Goal: Task Accomplishment & Management: Use online tool/utility

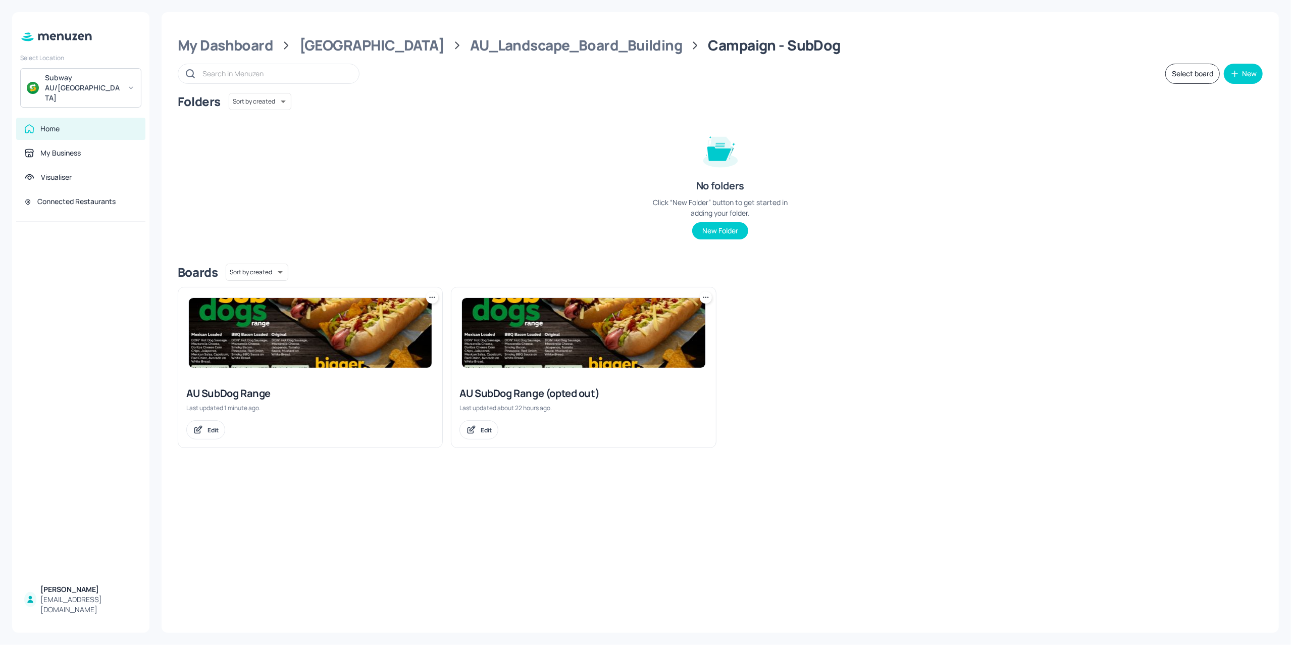
click at [297, 352] on img at bounding box center [310, 333] width 243 height 70
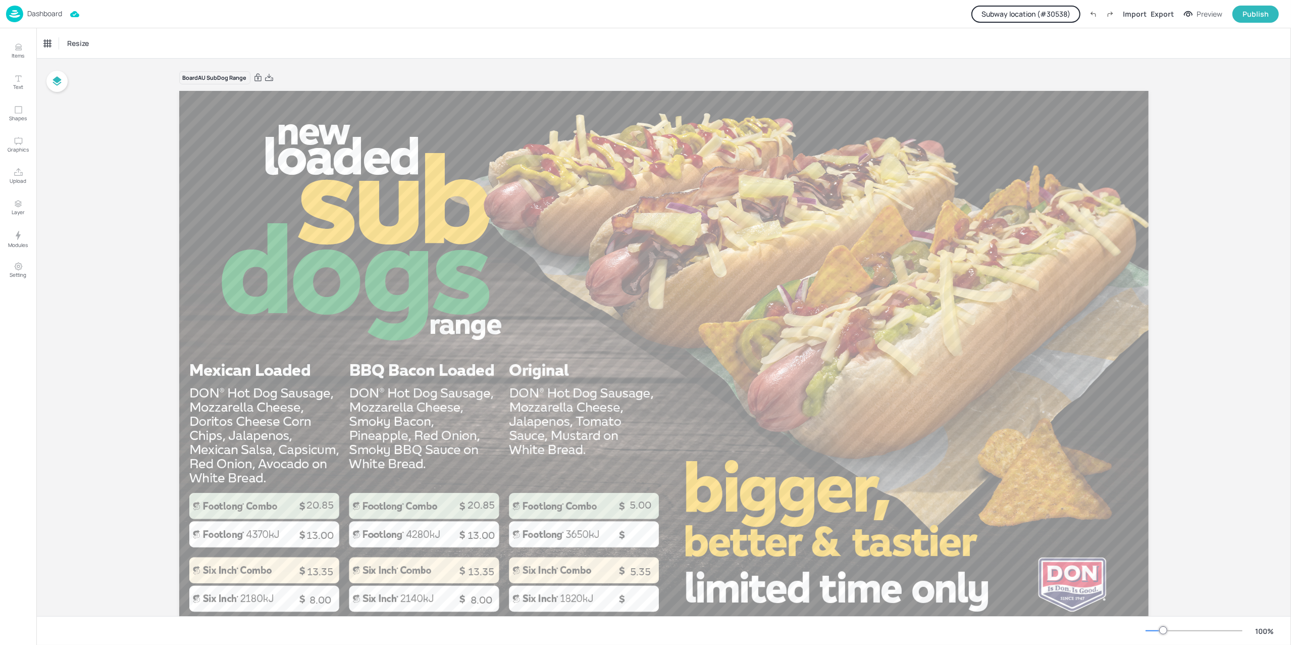
click at [39, 16] on p "Dashboard" at bounding box center [44, 13] width 35 height 7
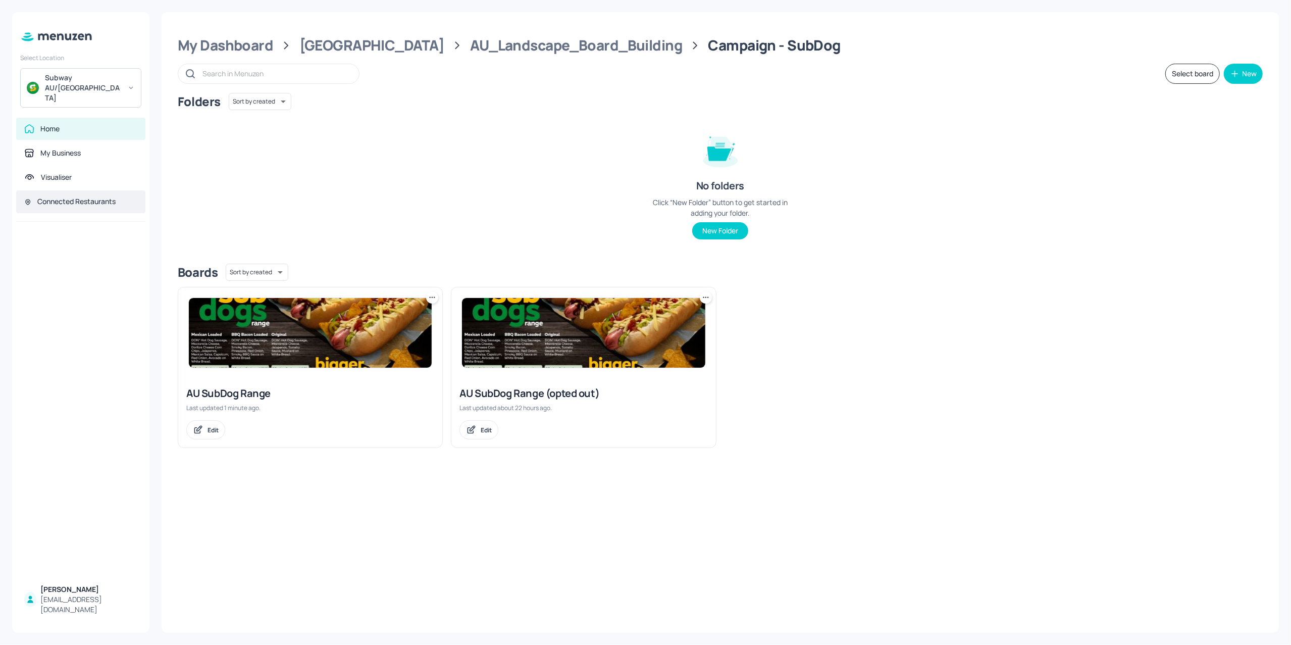
click at [47, 196] on div "Connected Restaurants" at bounding box center [76, 201] width 78 height 10
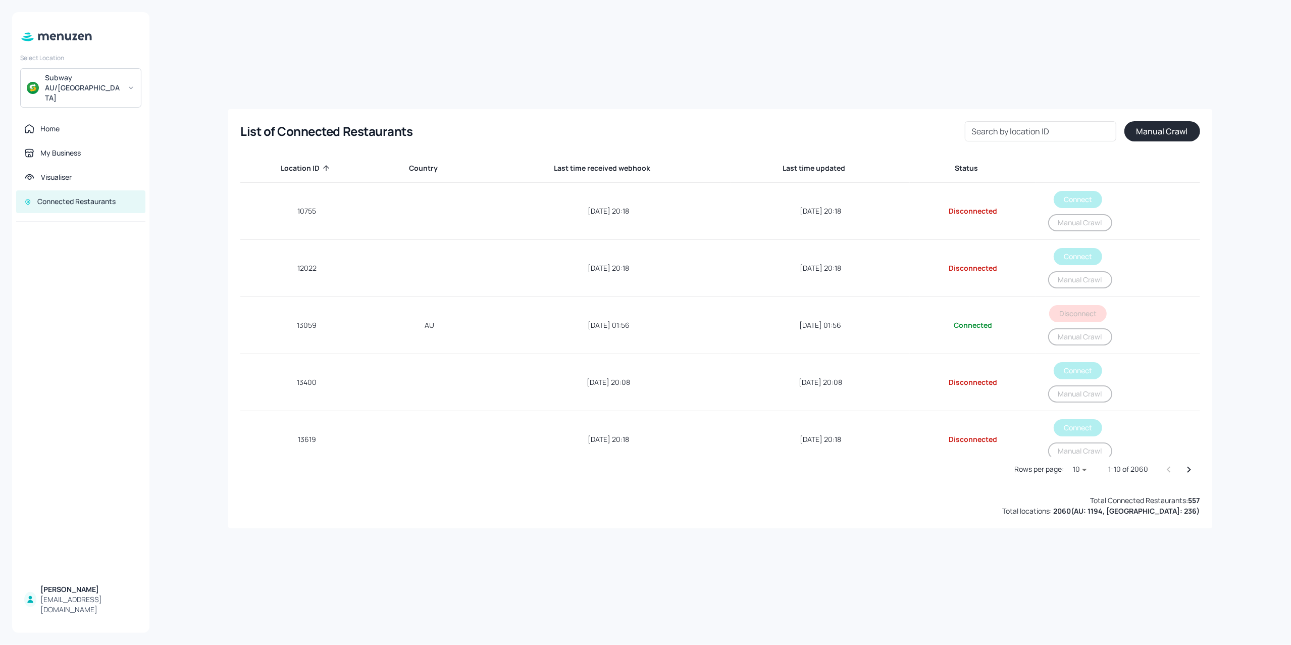
click at [1028, 128] on input "Search by location ID" at bounding box center [1040, 131] width 151 height 20
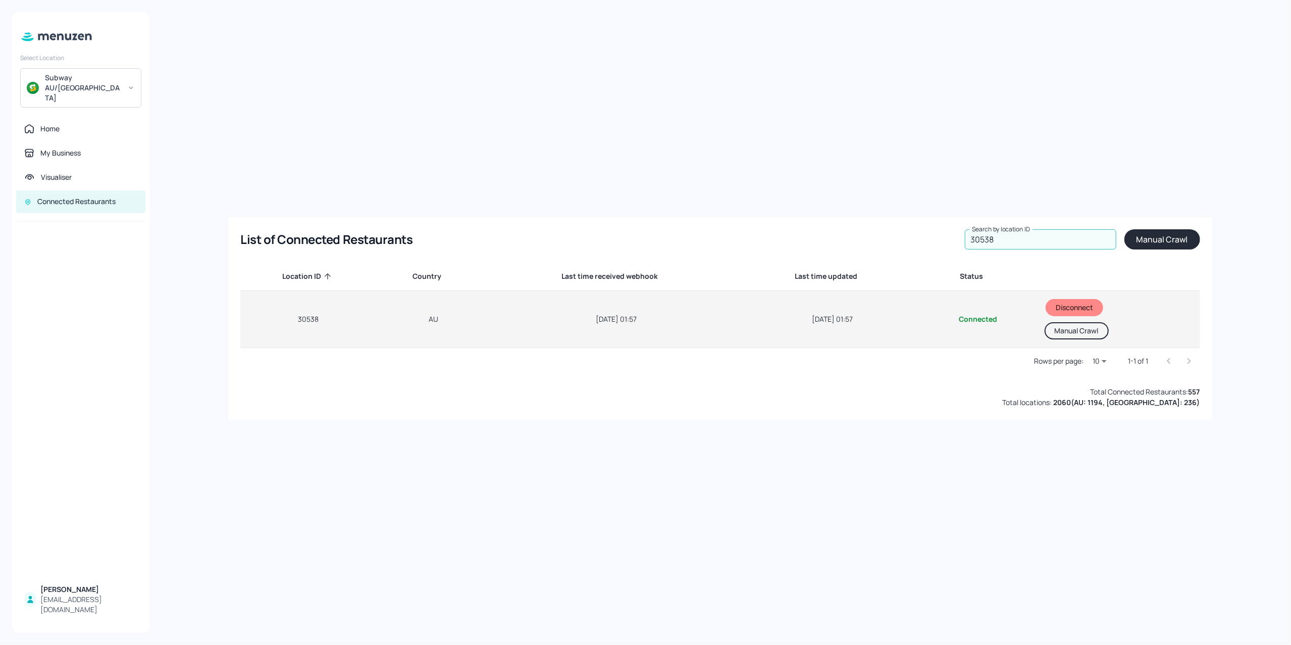
type input "30538"
click at [1071, 329] on button "Manual Crawl" at bounding box center [1077, 330] width 64 height 17
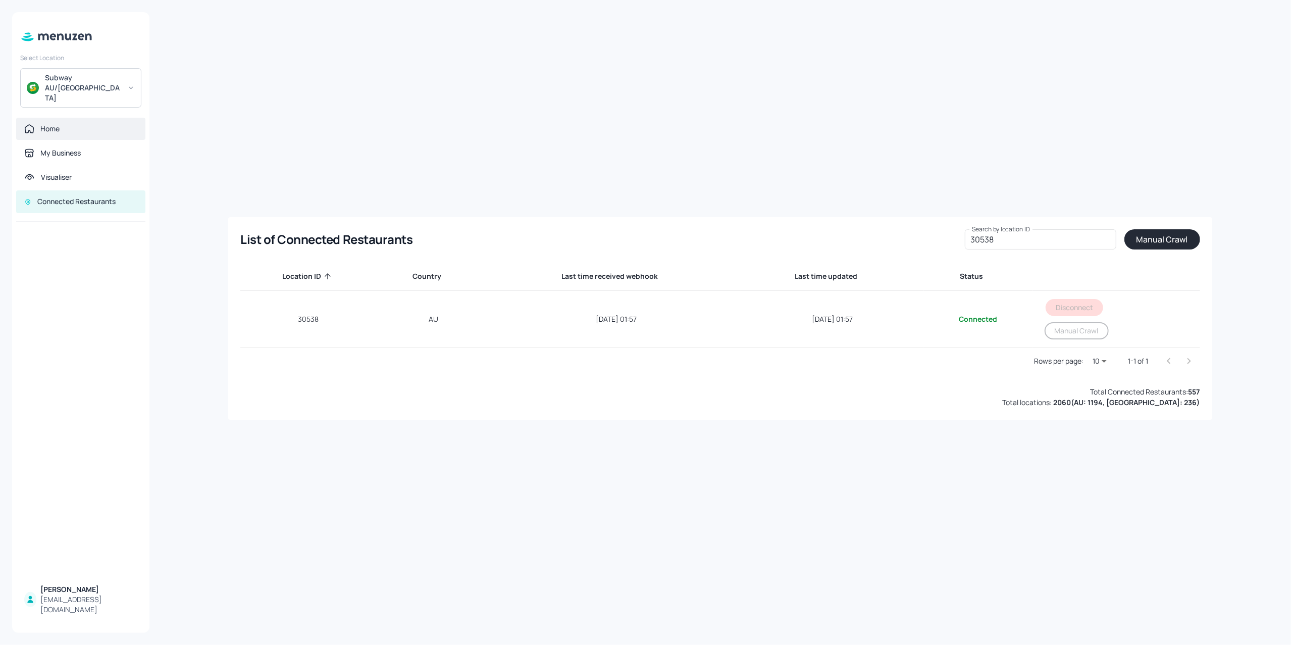
click at [48, 124] on div "Home" at bounding box center [49, 129] width 19 height 10
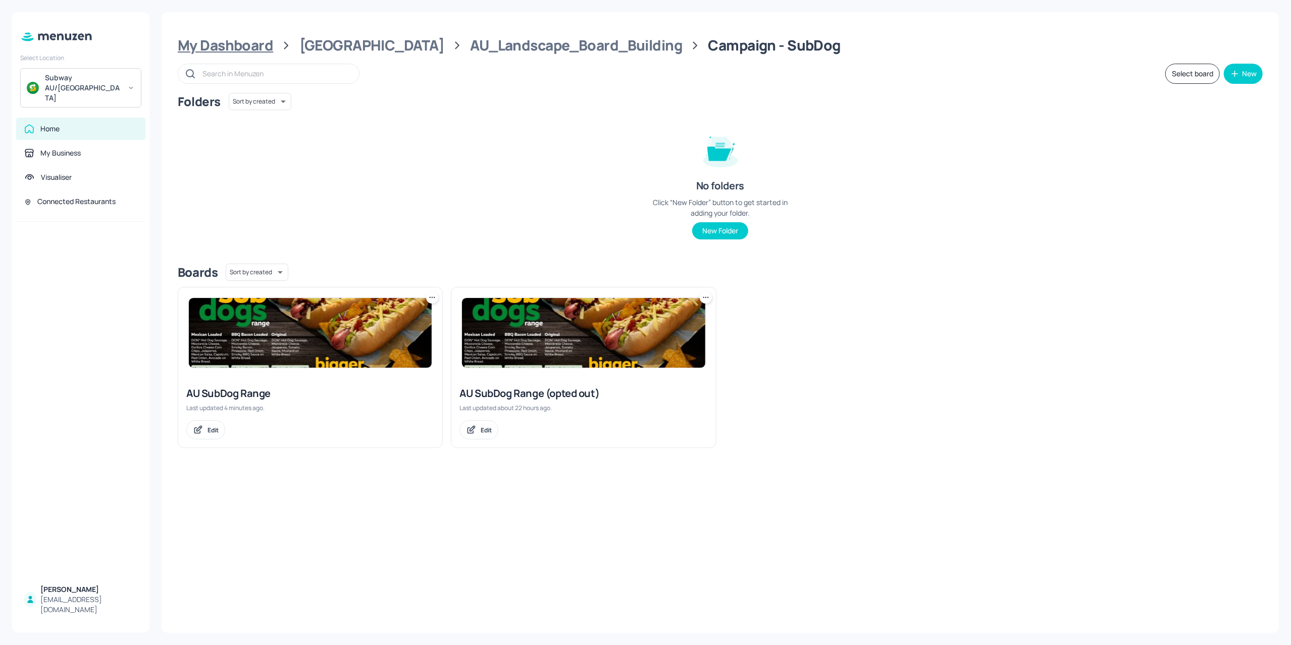
click at [246, 49] on div "My Dashboard" at bounding box center [225, 45] width 95 height 18
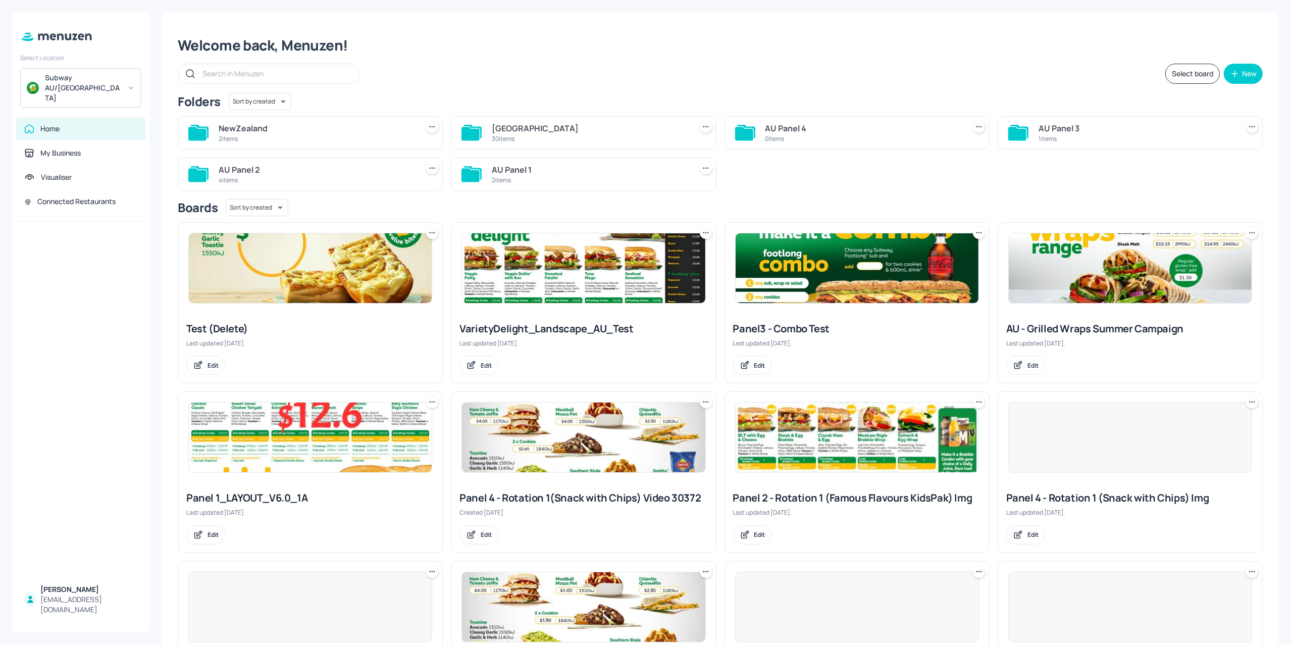
click at [289, 134] on div "2 items" at bounding box center [316, 138] width 195 height 9
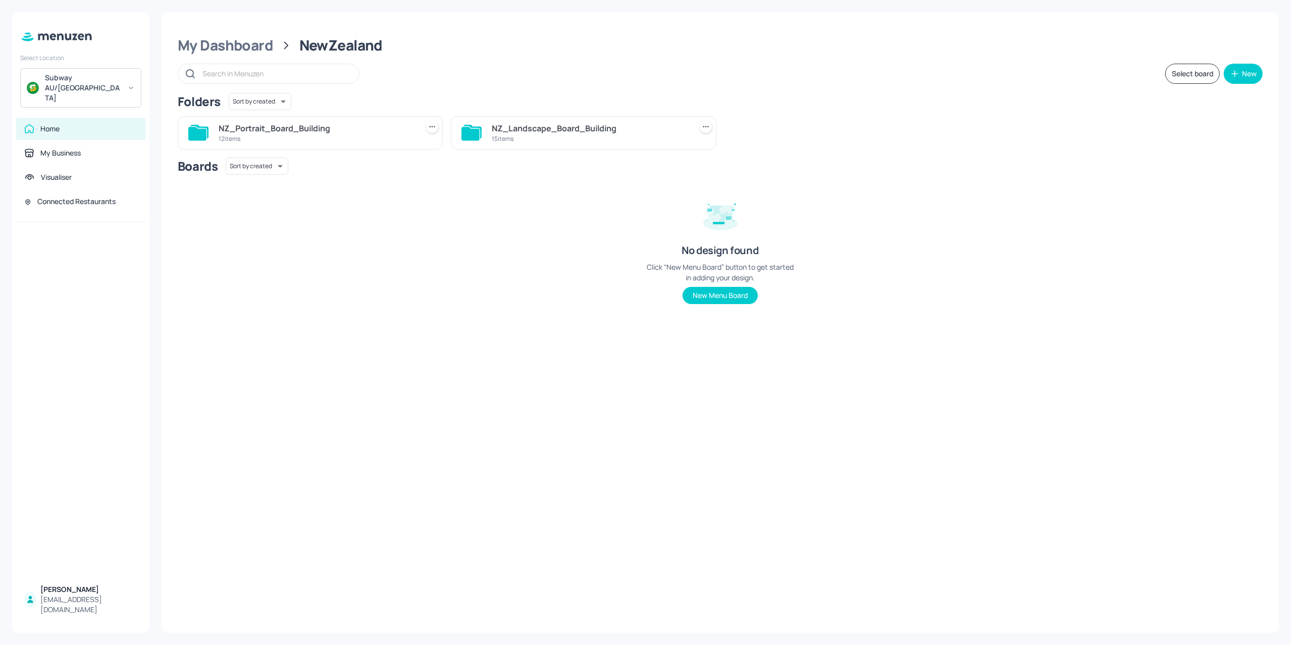
click at [511, 130] on div "NZ_Landscape_Board_Building" at bounding box center [589, 128] width 195 height 12
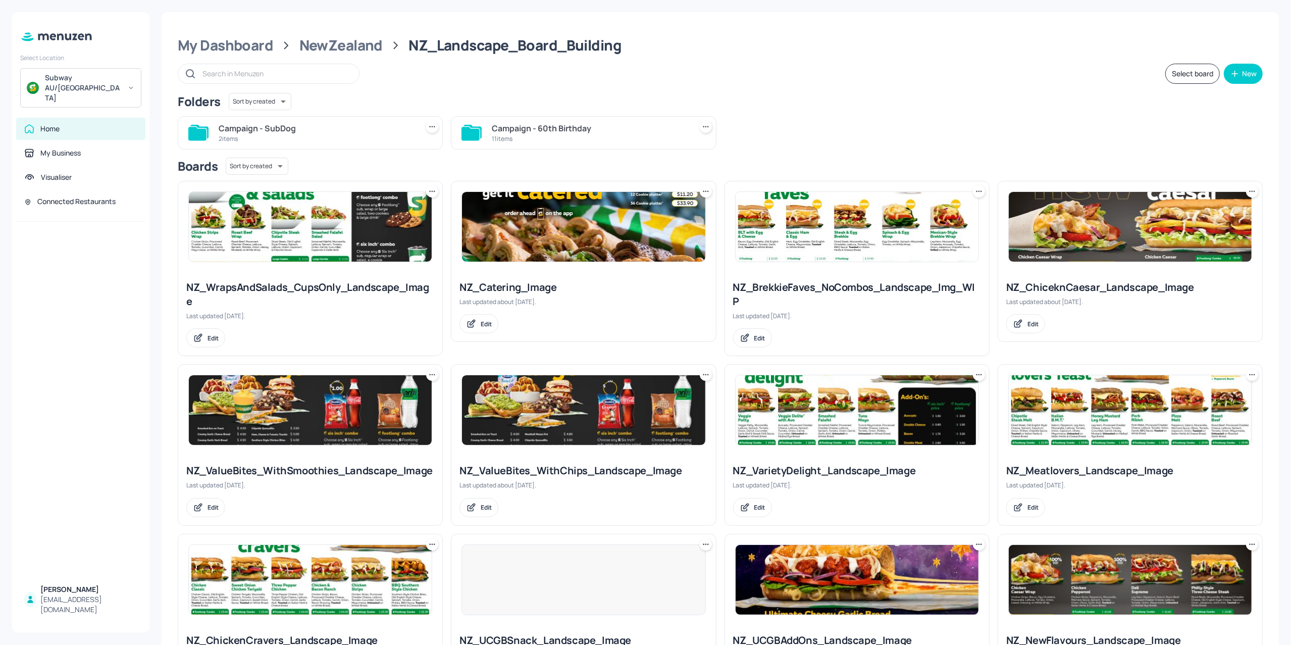
click at [498, 130] on div "Campaign - 60th Birthday" at bounding box center [589, 128] width 195 height 12
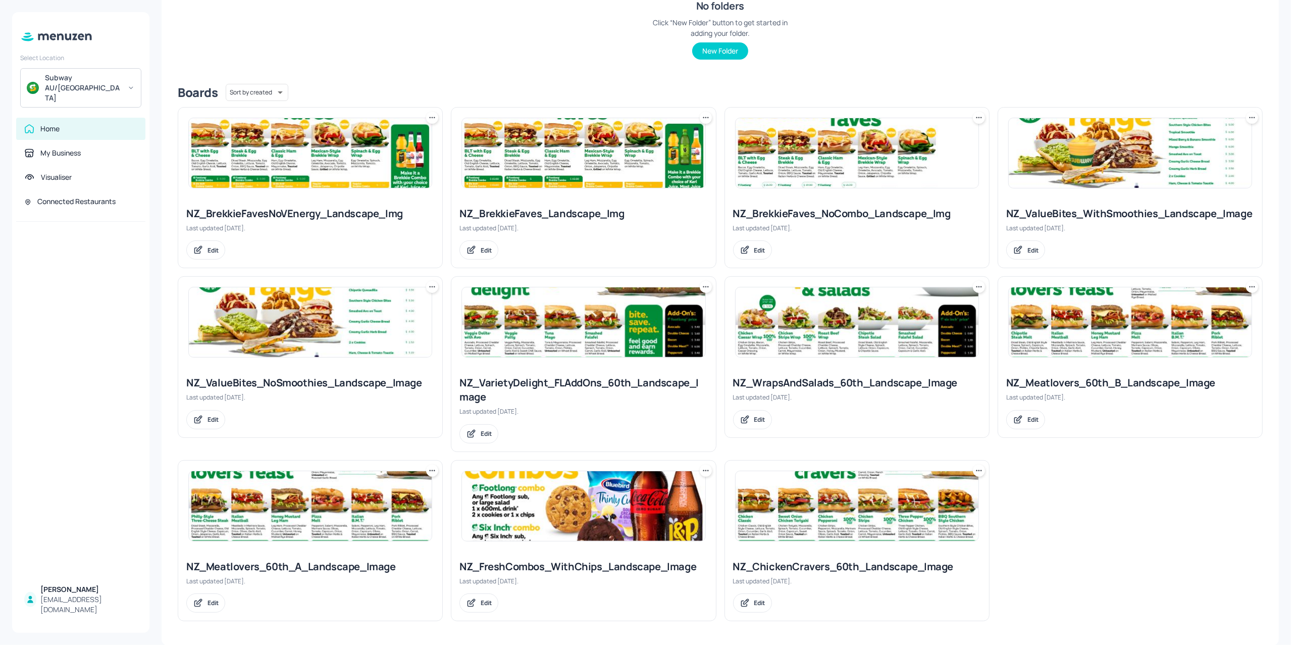
scroll to position [182, 0]
click at [835, 511] on img at bounding box center [857, 506] width 243 height 70
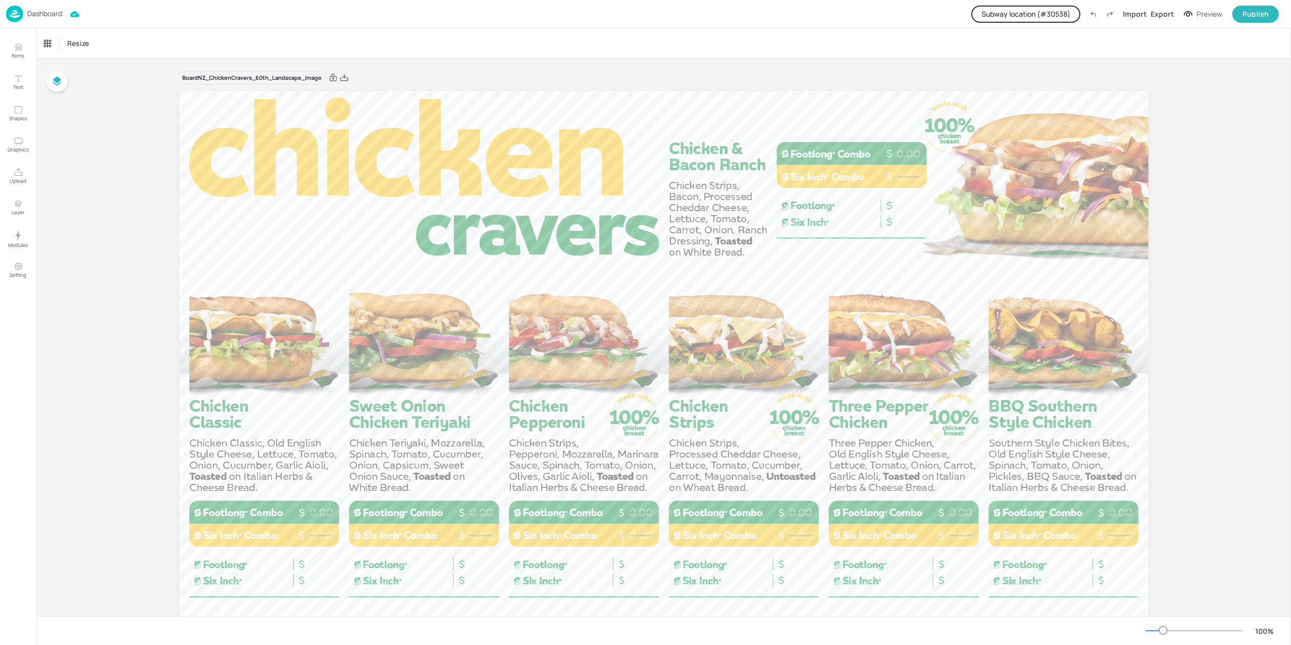
click at [1030, 15] on button "Subway location (# 30538 )" at bounding box center [1025, 14] width 109 height 17
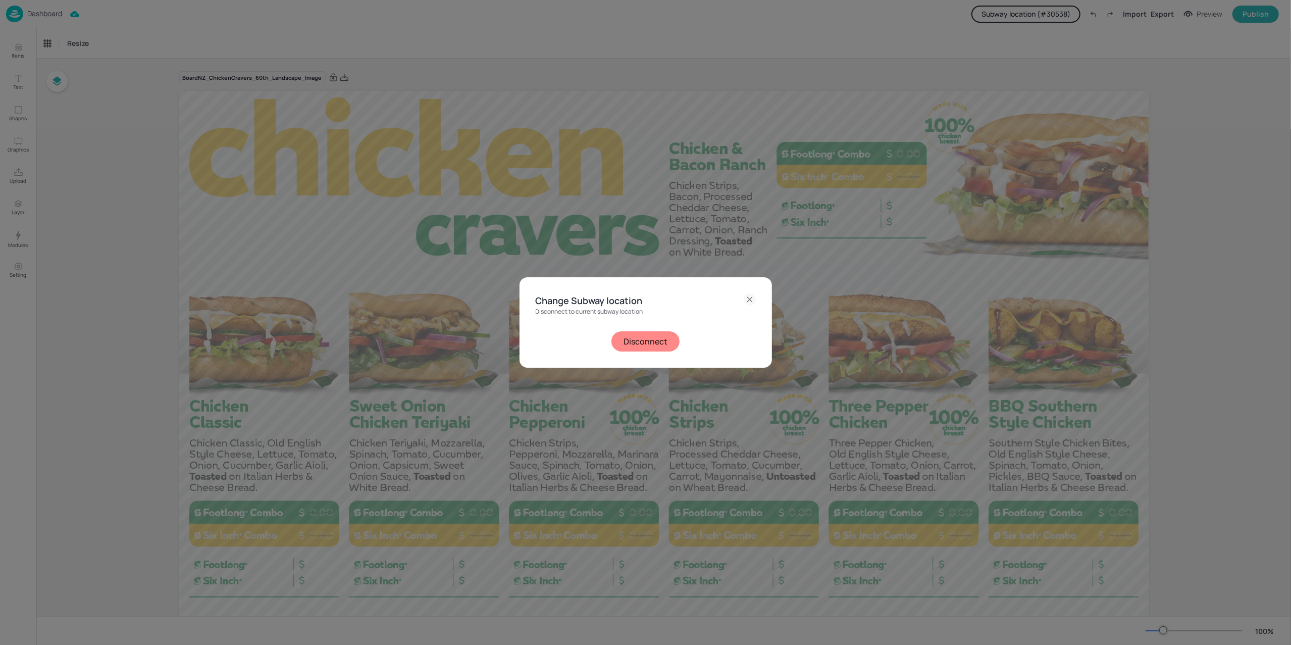
click at [657, 342] on button "Disconnect" at bounding box center [645, 341] width 68 height 20
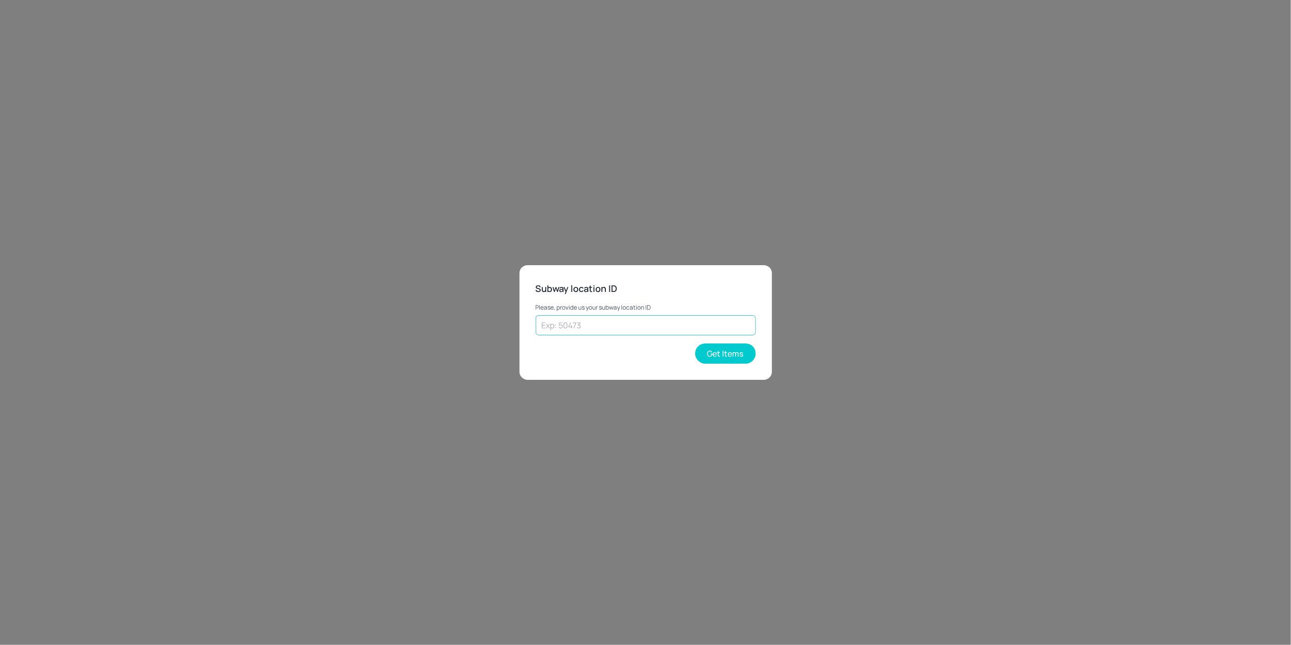
click at [651, 333] on input "text" at bounding box center [646, 325] width 220 height 20
type input "65358"
click at [724, 362] on button "Get Items" at bounding box center [725, 353] width 61 height 20
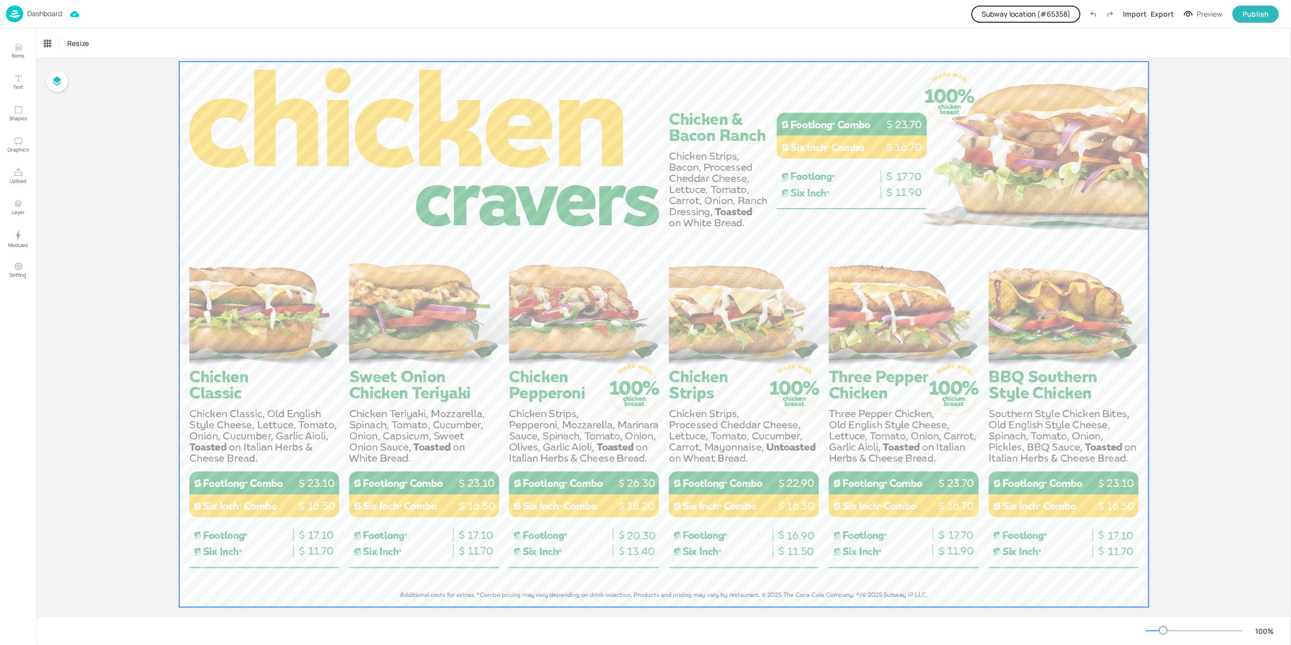
scroll to position [45, 0]
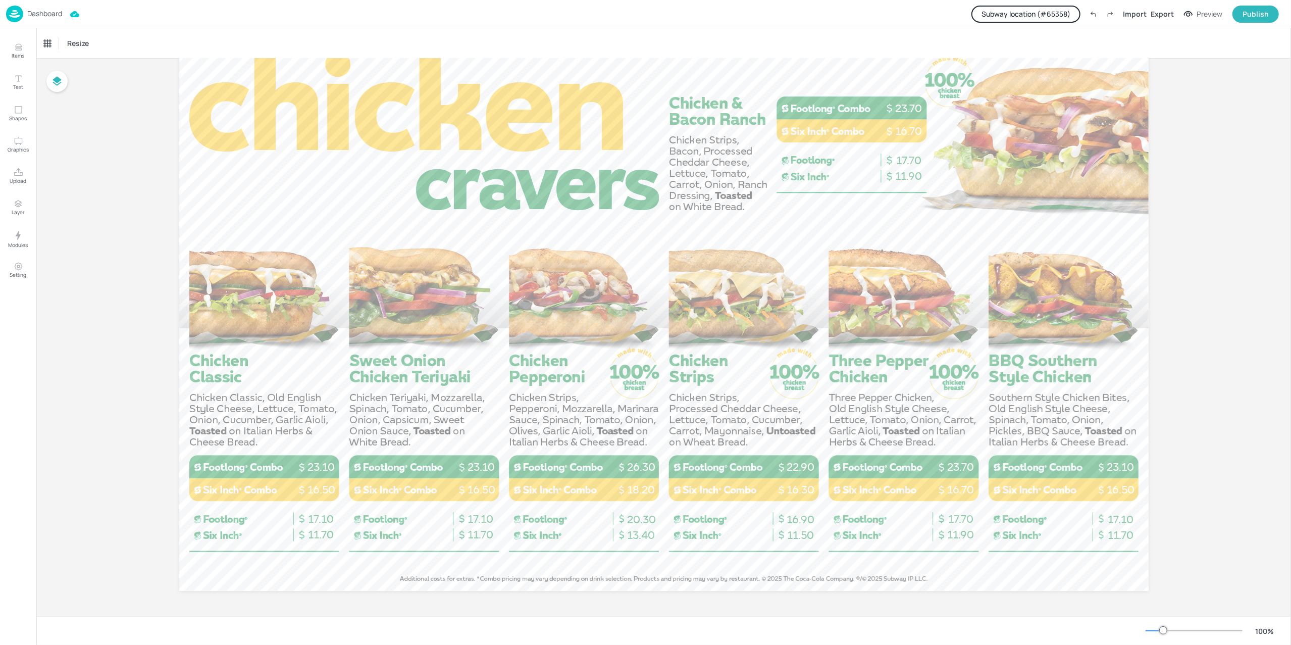
click at [43, 12] on p "Dashboard" at bounding box center [44, 13] width 35 height 7
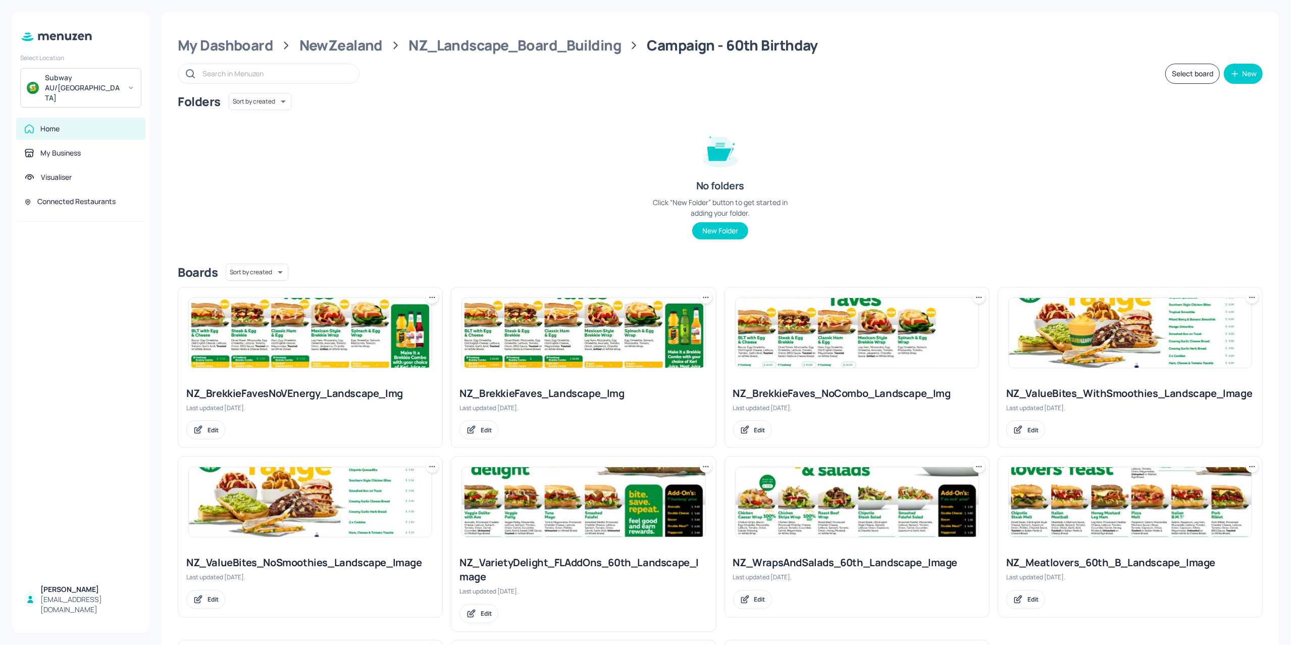
click at [48, 124] on div "Home" at bounding box center [49, 129] width 19 height 10
click at [80, 196] on div "Connected Restaurants" at bounding box center [76, 201] width 78 height 10
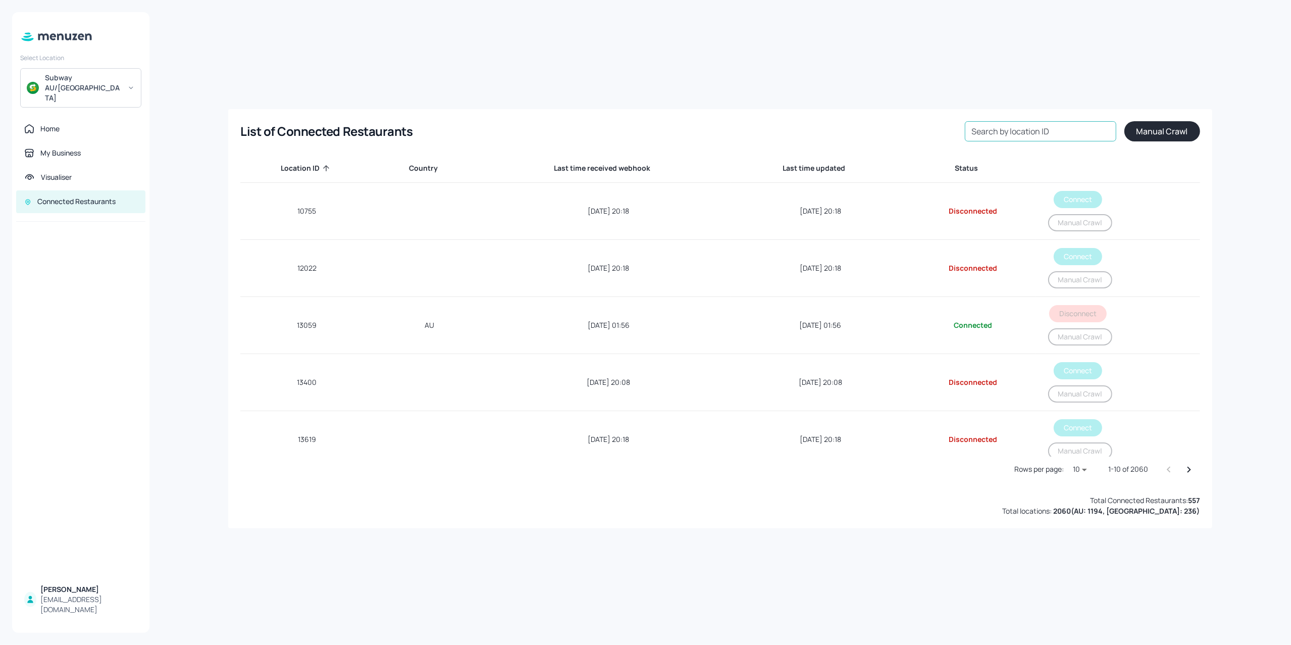
click at [1004, 134] on input "Search by location ID" at bounding box center [1040, 131] width 151 height 20
type input "65358"
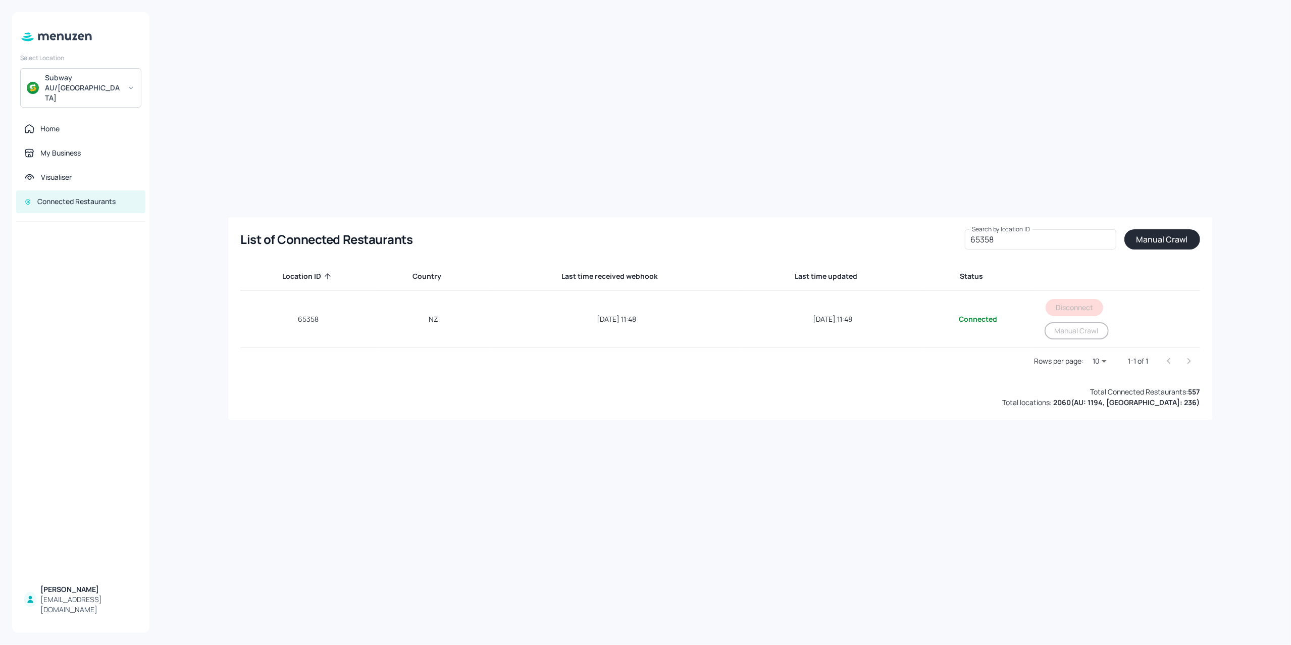
click at [1153, 235] on button "Manual Crawl" at bounding box center [1162, 239] width 76 height 20
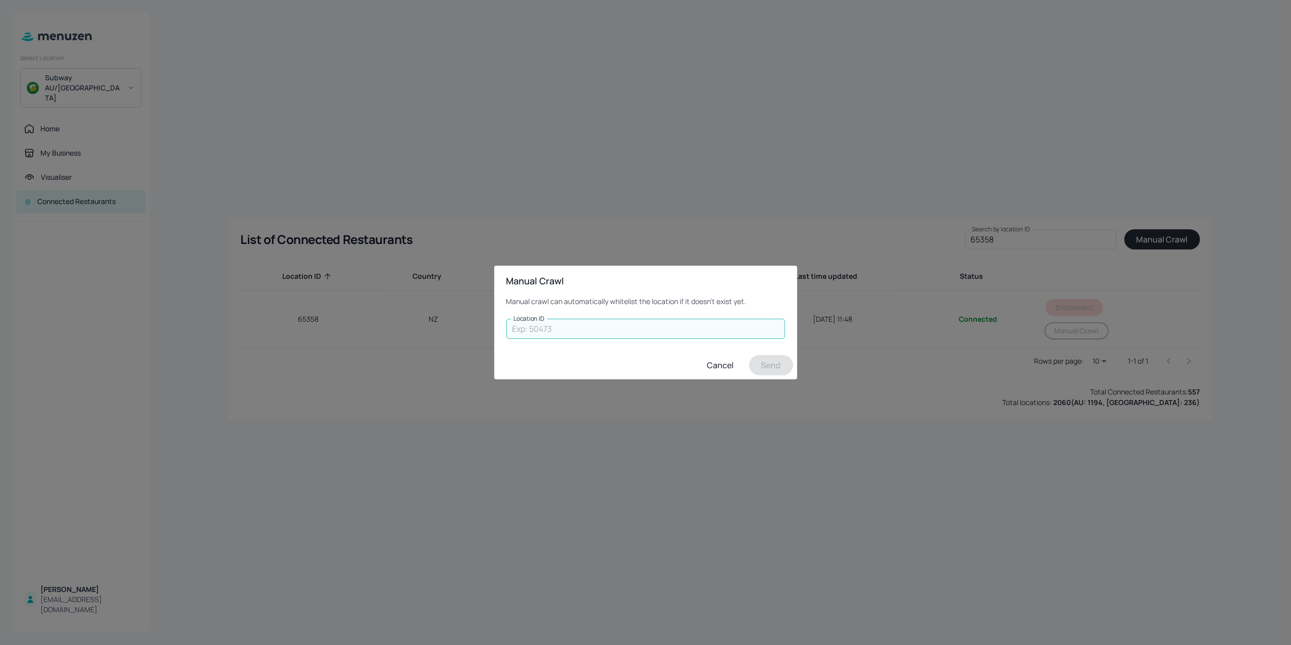
click at [590, 322] on input "Location ID" at bounding box center [645, 329] width 279 height 20
type input "65358"
click at [762, 362] on button "Send" at bounding box center [771, 365] width 44 height 20
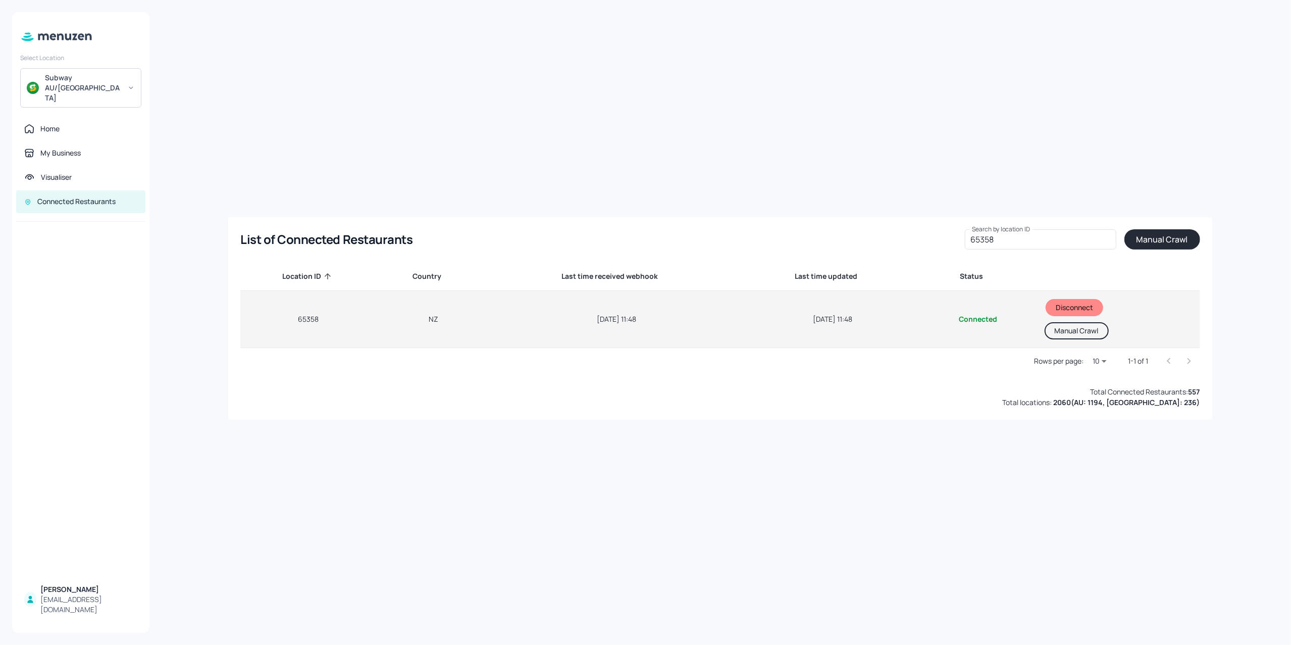
click at [1086, 334] on button "Manual Crawl" at bounding box center [1077, 330] width 64 height 17
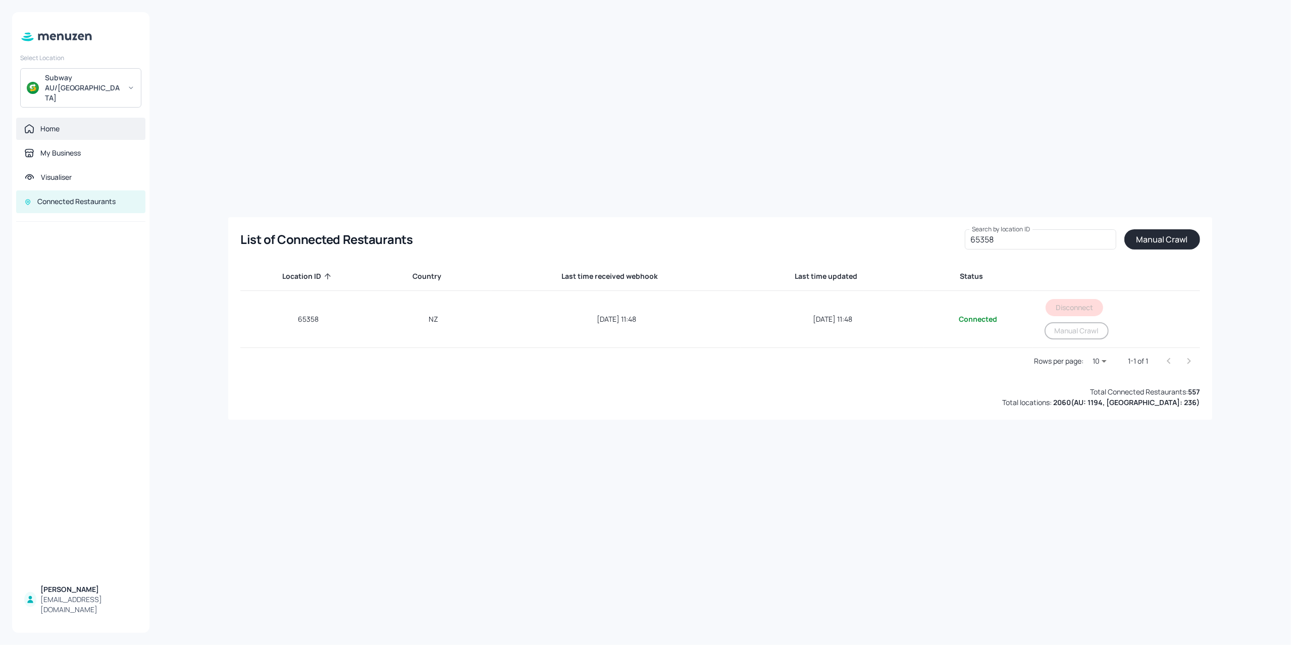
click at [60, 124] on div "Home" at bounding box center [80, 129] width 113 height 10
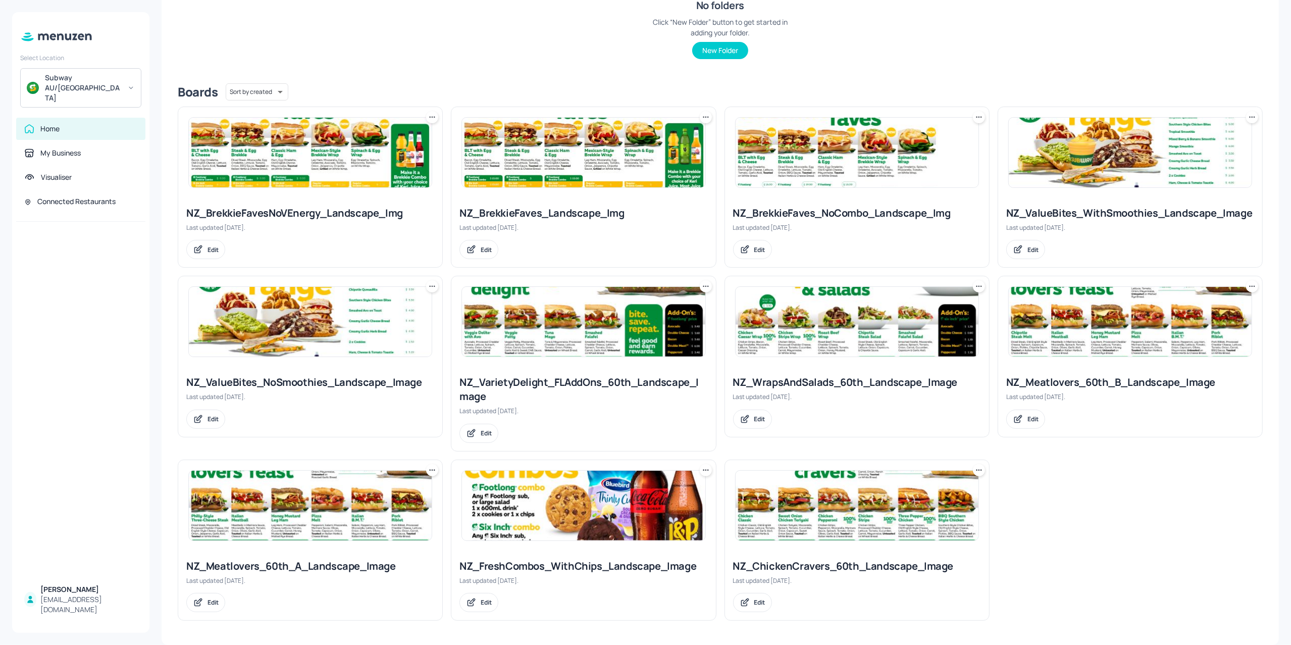
scroll to position [182, 0]
click at [808, 516] on img at bounding box center [857, 506] width 243 height 70
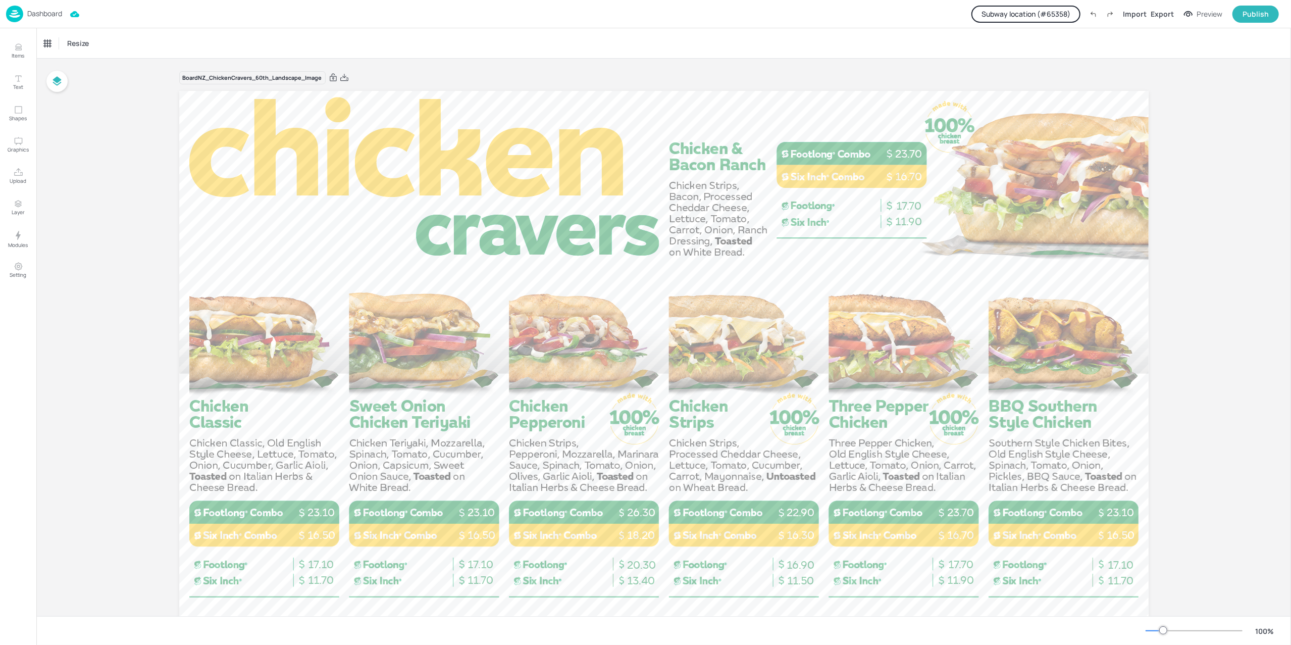
click at [34, 15] on p "Dashboard" at bounding box center [44, 13] width 35 height 7
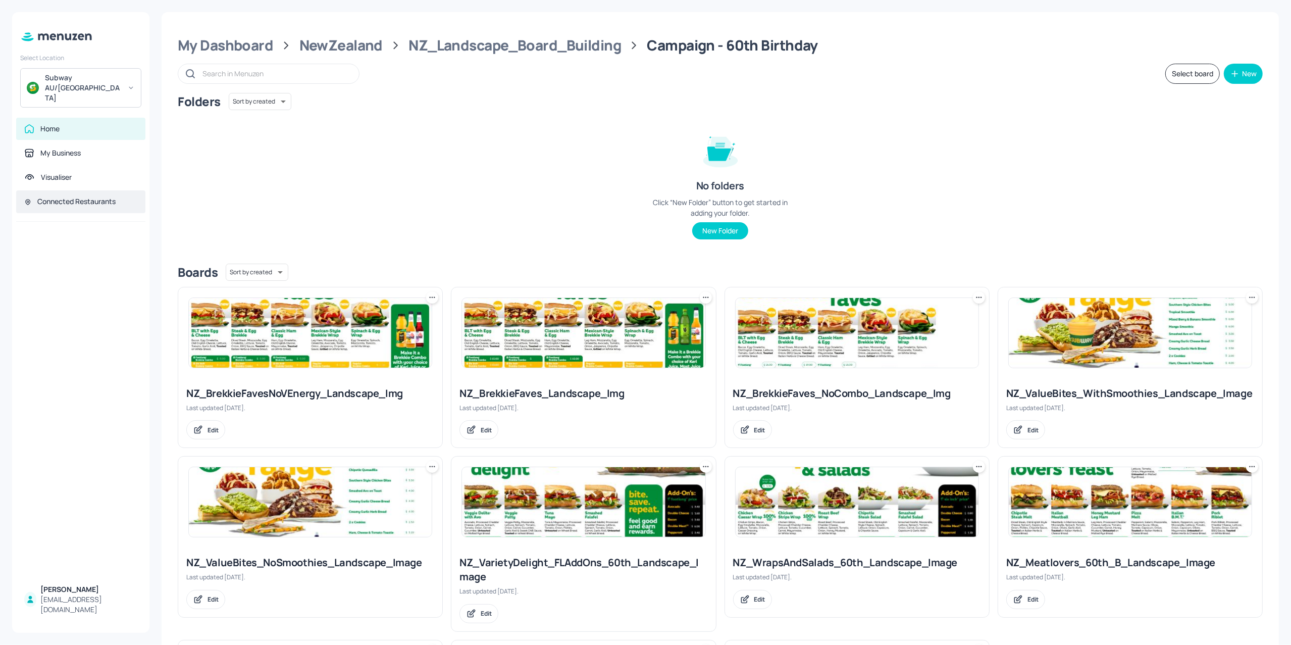
click at [57, 196] on div "Connected Restaurants" at bounding box center [76, 201] width 78 height 10
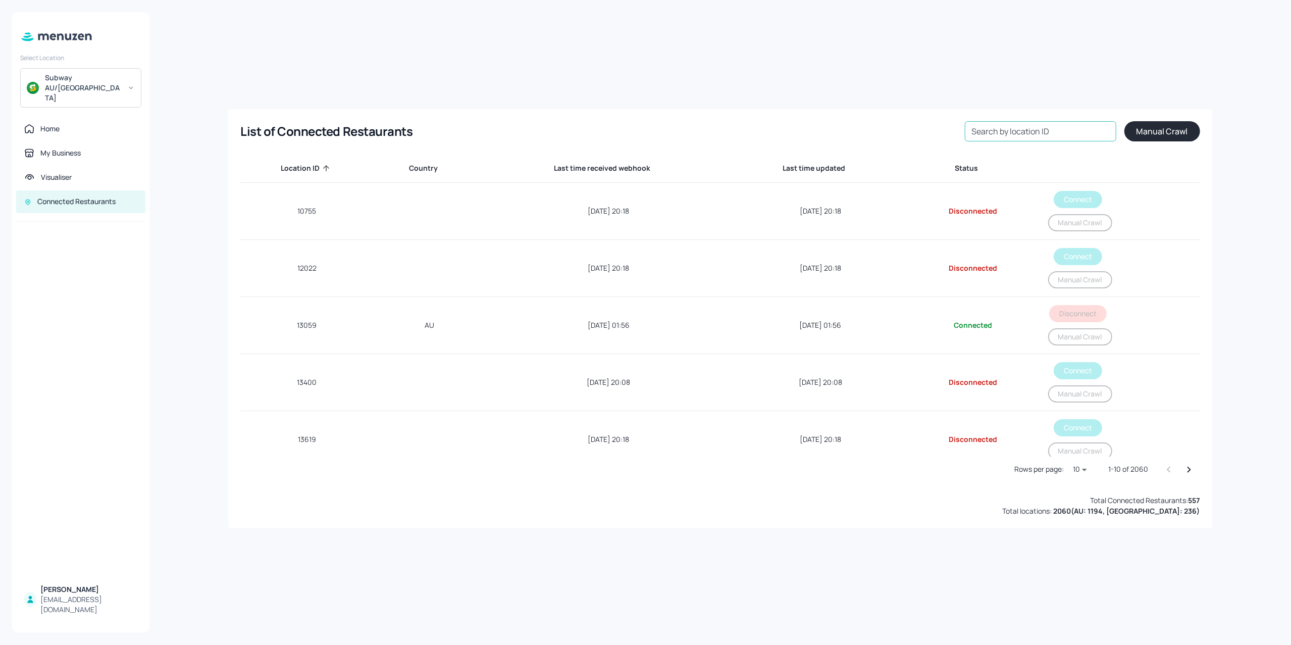
click at [1039, 127] on input "Search by location ID" at bounding box center [1040, 131] width 151 height 20
type input "65358"
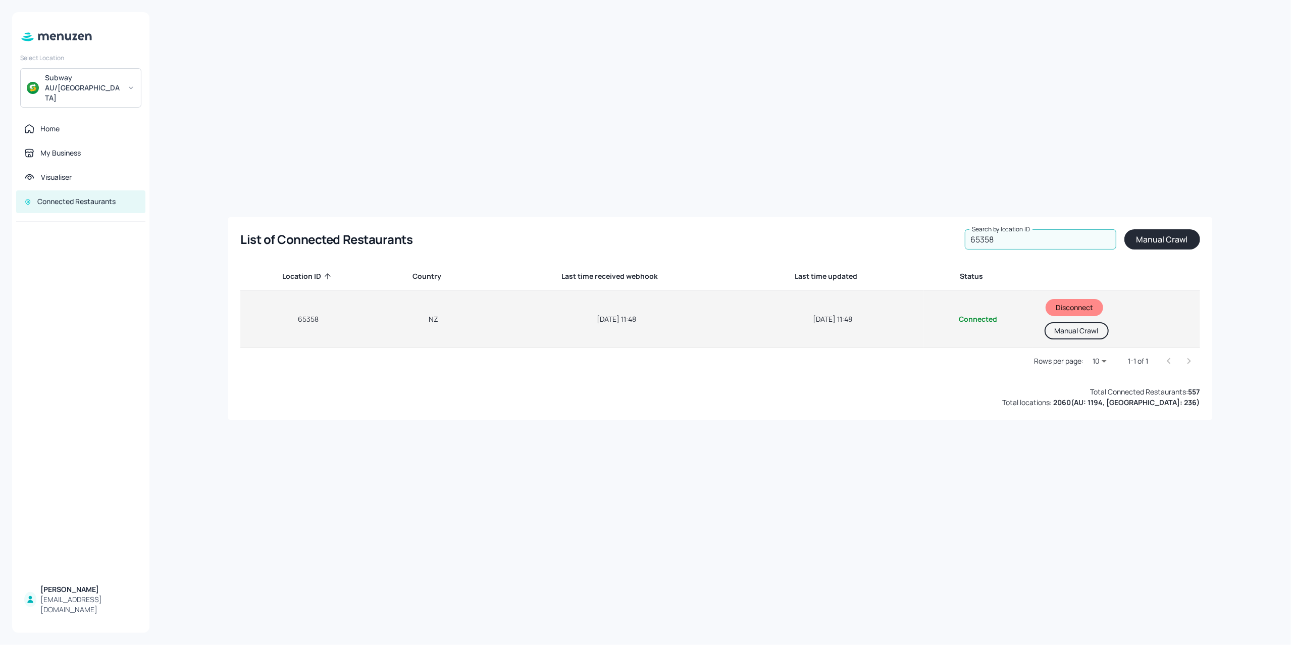
click at [1063, 335] on button "Manual Crawl" at bounding box center [1077, 330] width 64 height 17
